Goal: Find specific page/section: Find specific page/section

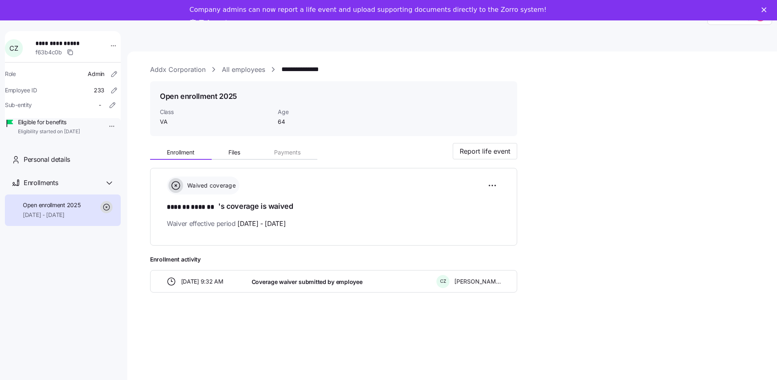
click at [248, 71] on link "All employees" at bounding box center [243, 69] width 43 height 10
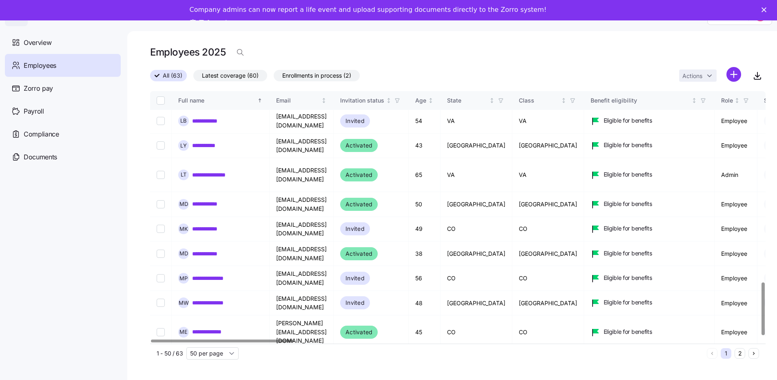
scroll to position [923, 0]
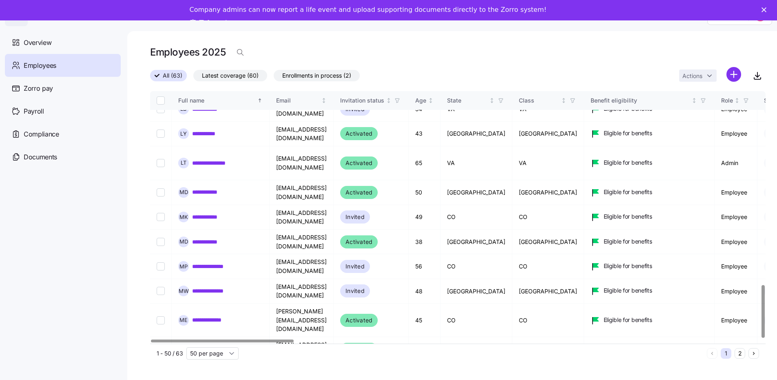
drag, startPoint x: 746, startPoint y: 349, endPoint x: 727, endPoint y: 354, distance: 19.7
click at [746, 349] on button "2" at bounding box center [740, 353] width 11 height 11
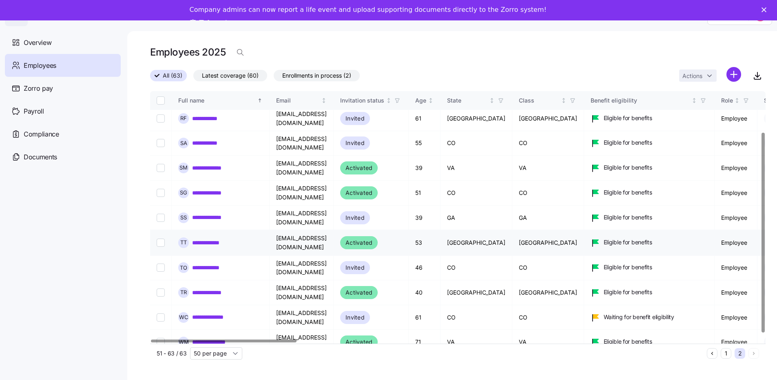
scroll to position [58, 0]
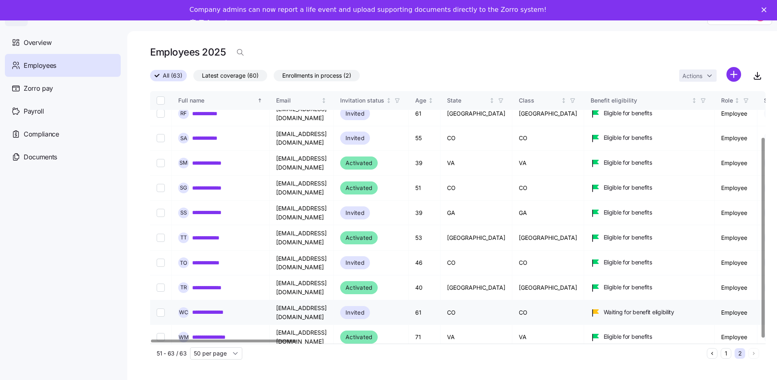
click at [225, 308] on link "**********" at bounding box center [212, 312] width 40 height 8
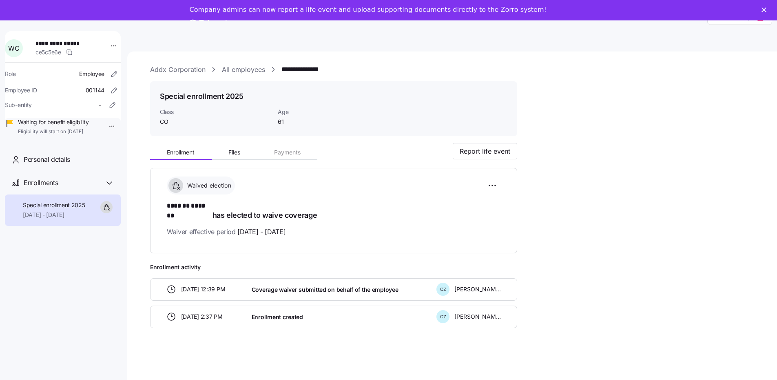
click at [237, 68] on link "All employees" at bounding box center [243, 69] width 43 height 10
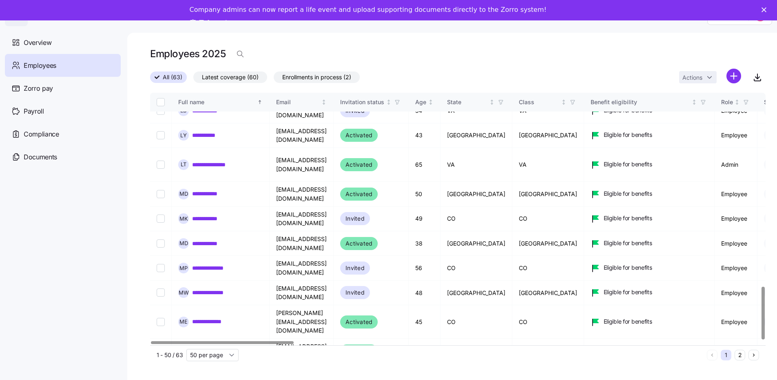
scroll to position [27, 0]
